Goal: Task Accomplishment & Management: Use online tool/utility

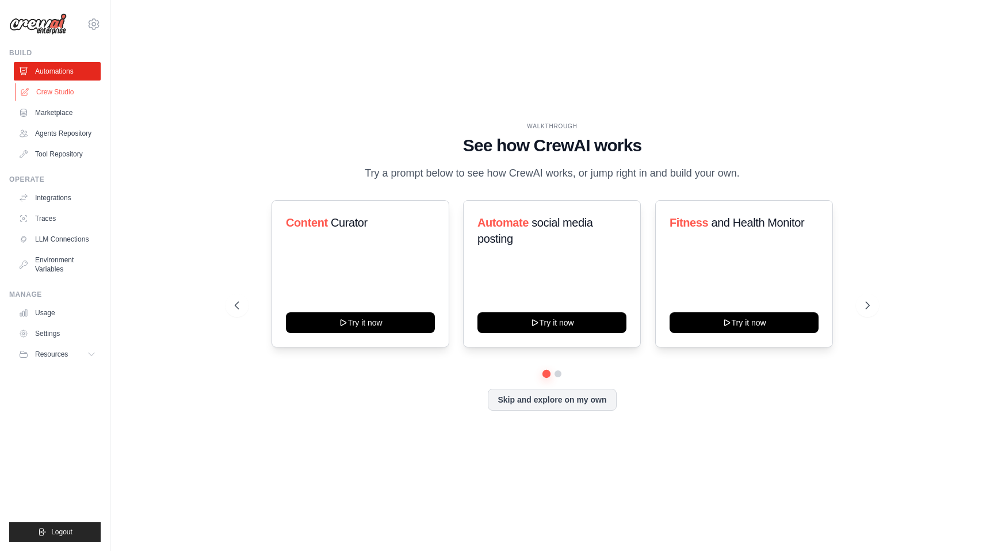
click at [68, 94] on link "Crew Studio" at bounding box center [58, 92] width 87 height 18
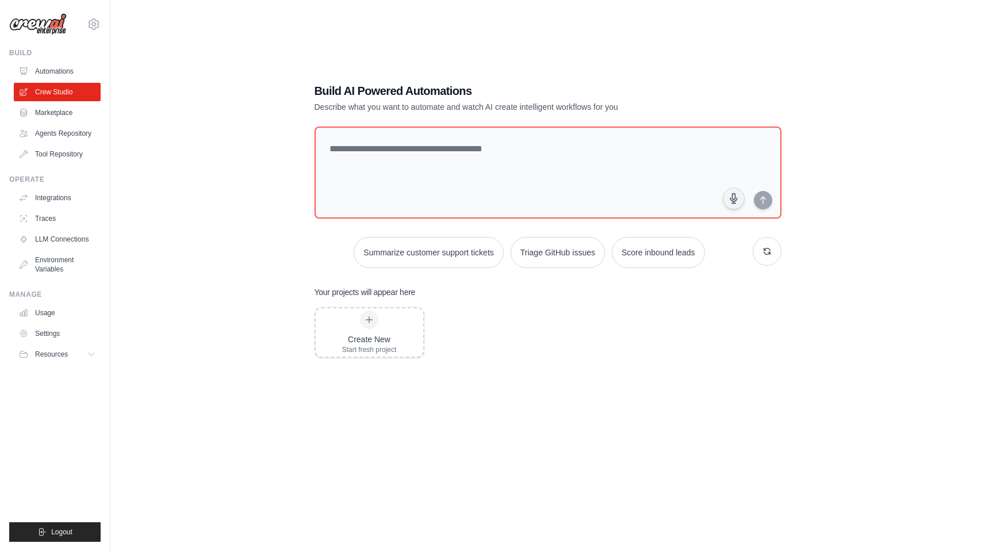
click at [168, 103] on div "Build AI Powered Automations Describe what you want to automate and watch AI cr…" at bounding box center [548, 287] width 838 height 551
click at [48, 313] on link "Usage" at bounding box center [58, 313] width 87 height 18
